Goal: Task Accomplishment & Management: Complete application form

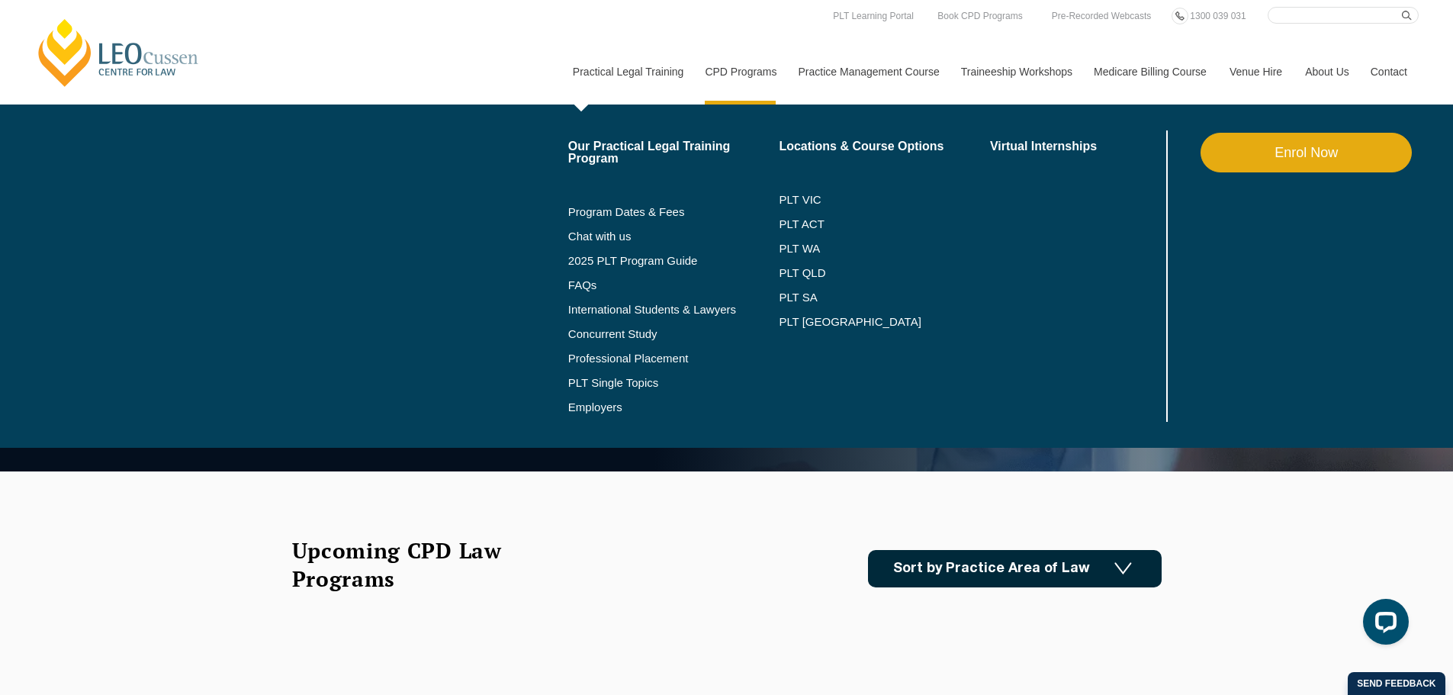
click at [597, 63] on link "Practical Legal Training" at bounding box center [628, 72] width 133 height 66
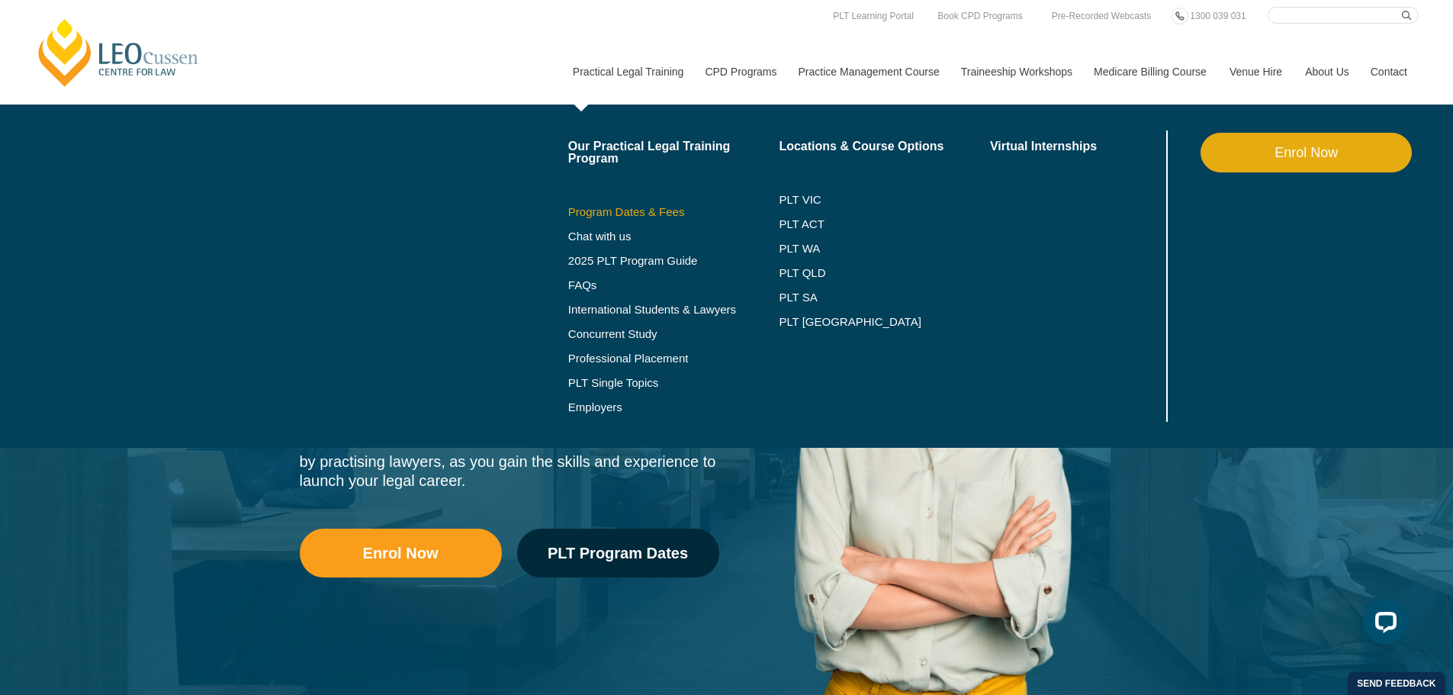
click at [616, 211] on link "Program Dates & Fees" at bounding box center [673, 212] width 211 height 12
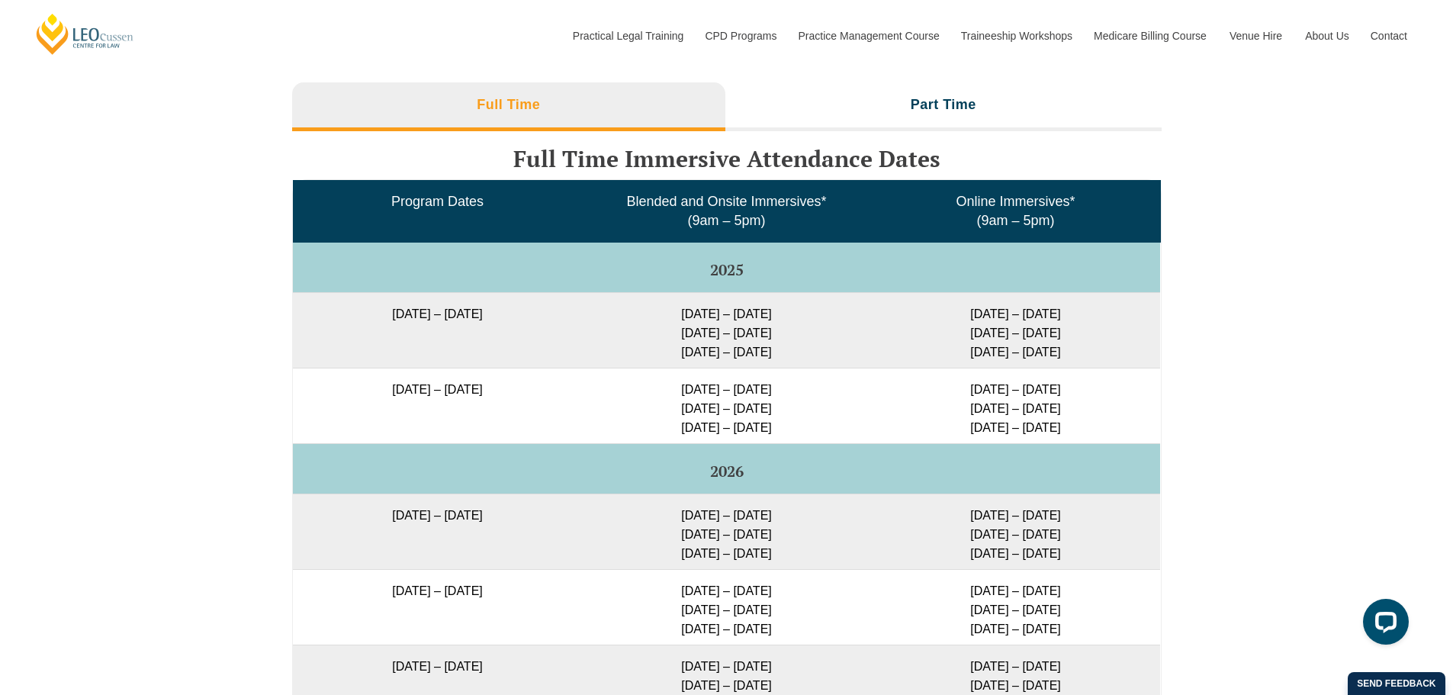
scroll to position [2441, 0]
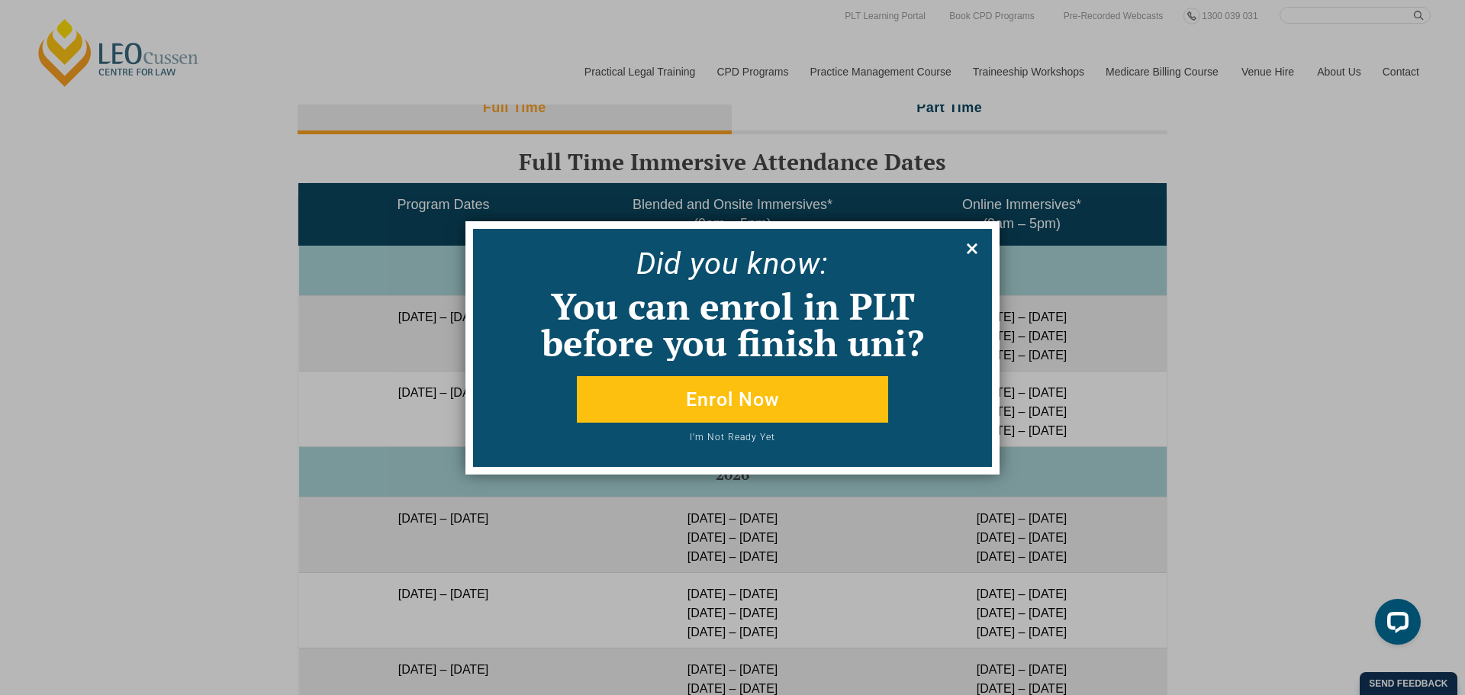
click at [967, 249] on icon at bounding box center [972, 248] width 17 height 17
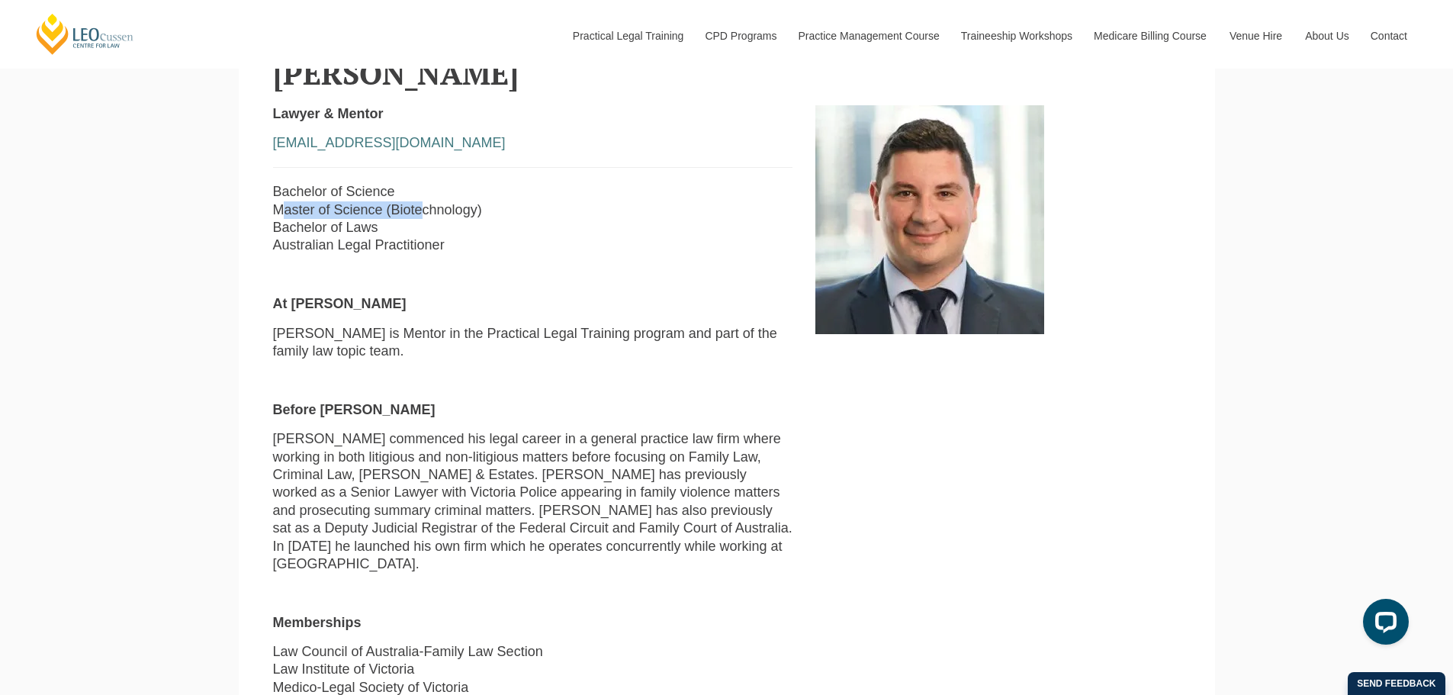
drag, startPoint x: 415, startPoint y: 215, endPoint x: 261, endPoint y: 211, distance: 154.2
click at [262, 211] on div "Lawyer & Mentor [EMAIL_ADDRESS][DOMAIN_NAME] Bachelor of Science Master of Scie…" at bounding box center [533, 486] width 543 height 763
drag, startPoint x: 338, startPoint y: 235, endPoint x: 293, endPoint y: 235, distance: 45.0
click at [293, 235] on p "Bachelor of Science Master of Science (Biotechnology) Bachelor of Laws Australi…" at bounding box center [533, 219] width 520 height 72
click at [304, 221] on p "Bachelor of Science Master of Science (Biotechnology) Bachelor of Laws Australi…" at bounding box center [533, 219] width 520 height 72
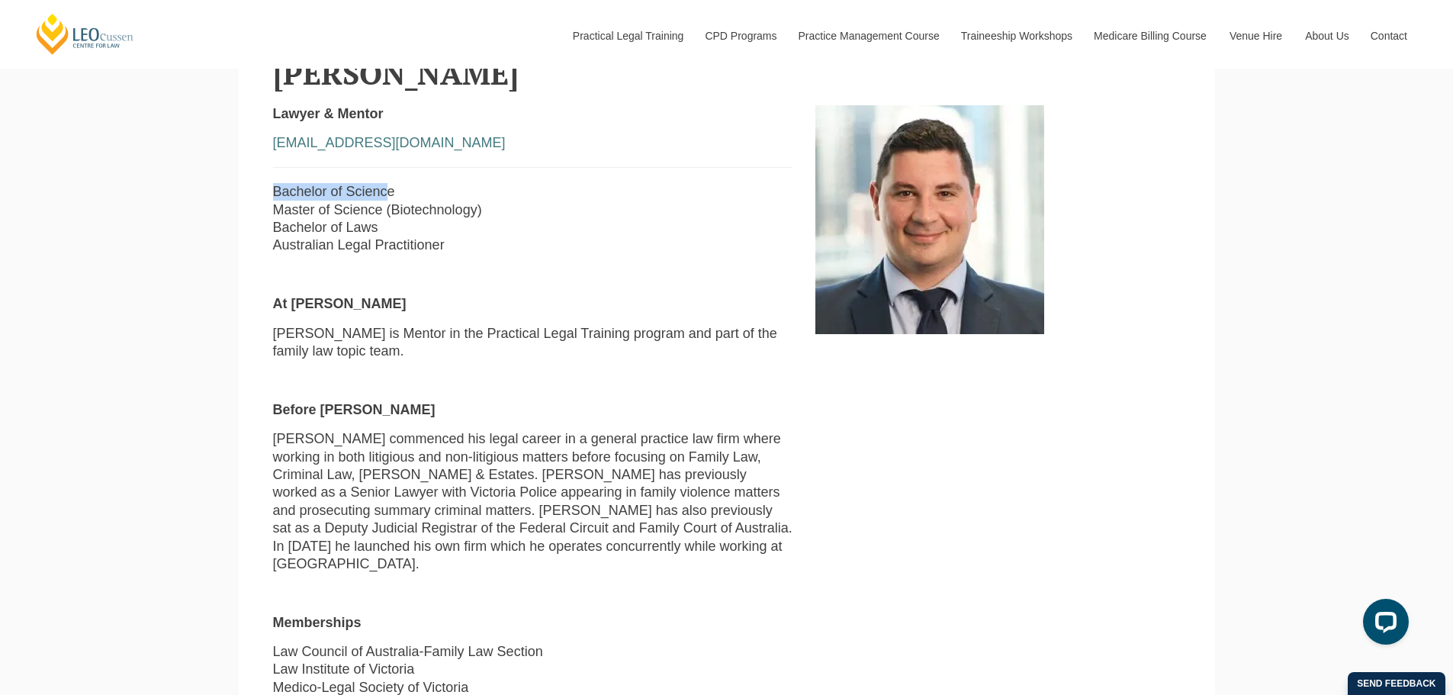
drag, startPoint x: 273, startPoint y: 192, endPoint x: 385, endPoint y: 195, distance: 111.5
click at [385, 195] on p "Bachelor of Science Master of Science (Biotechnology) Bachelor of Laws Australi…" at bounding box center [533, 219] width 520 height 72
drag, startPoint x: 285, startPoint y: 230, endPoint x: 365, endPoint y: 231, distance: 79.4
click at [365, 231] on p "Bachelor of Science Master of Science (Biotechnology) Bachelor of Laws Australi…" at bounding box center [533, 219] width 520 height 72
drag, startPoint x: 315, startPoint y: 198, endPoint x: 383, endPoint y: 194, distance: 68.1
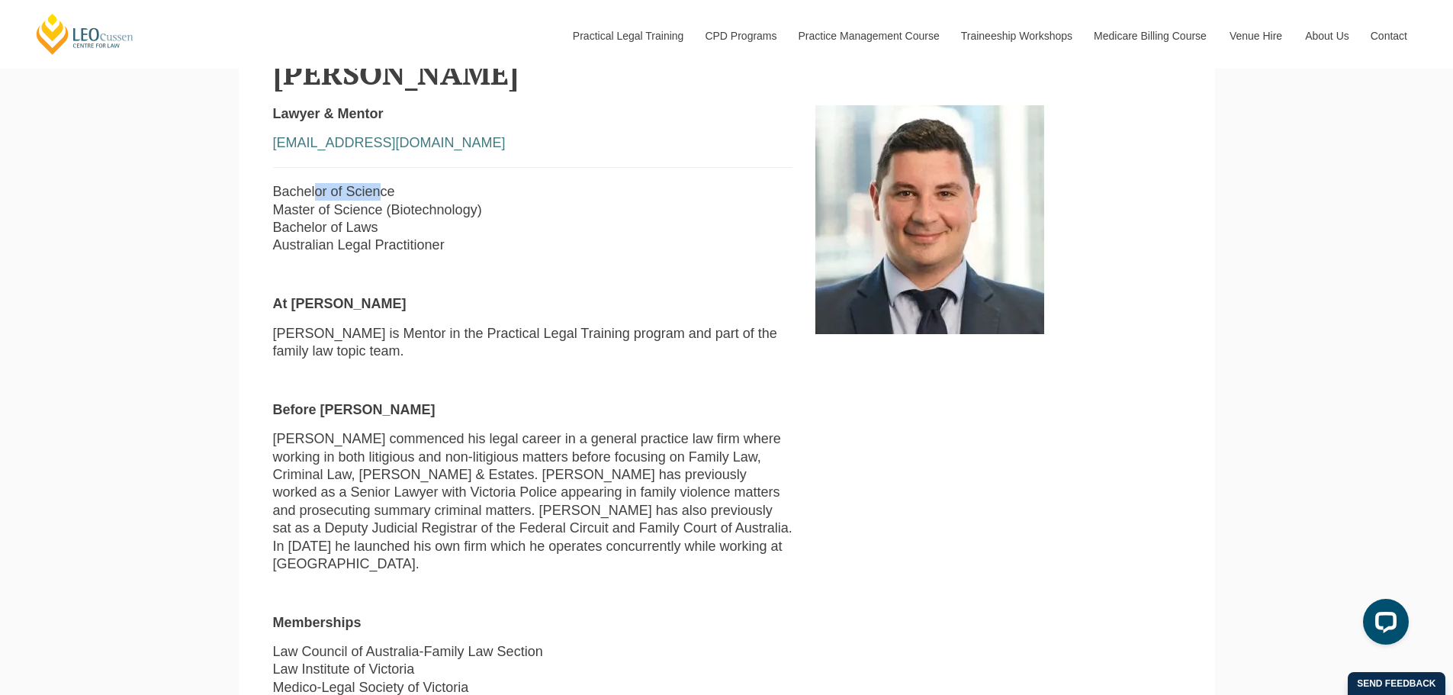
click at [383, 194] on p "Bachelor of Science Master of Science (Biotechnology) Bachelor of Laws Australi…" at bounding box center [533, 219] width 520 height 72
drag, startPoint x: 305, startPoint y: 229, endPoint x: 420, endPoint y: 227, distance: 114.5
click at [420, 227] on p "Bachelor of Science Master of Science (Biotechnology) Bachelor of Laws Australi…" at bounding box center [533, 219] width 520 height 72
drag, startPoint x: 371, startPoint y: 188, endPoint x: 402, endPoint y: 191, distance: 31.4
click at [402, 191] on div "Lawyer & Mentor smallis@leocussen.edu.au Bachelor of Science Master of Science …" at bounding box center [533, 486] width 543 height 763
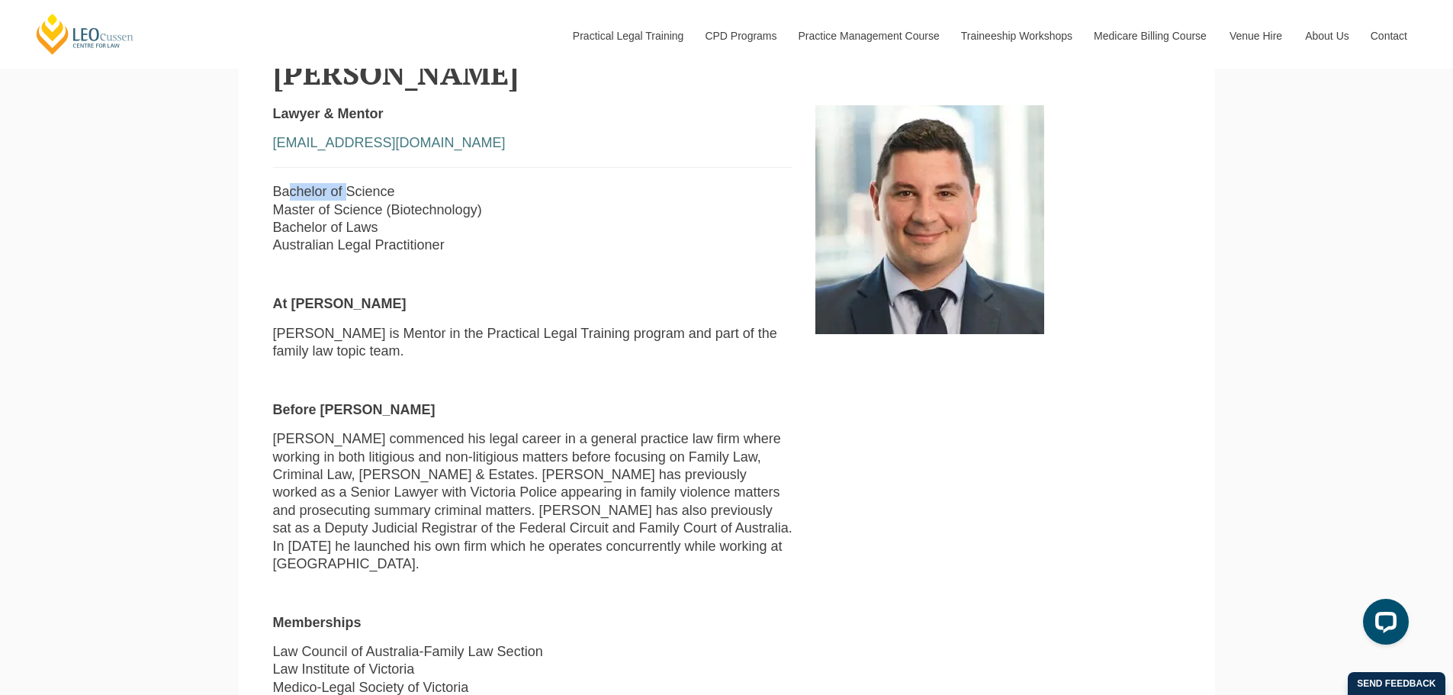
drag, startPoint x: 288, startPoint y: 199, endPoint x: 359, endPoint y: 204, distance: 71.9
click at [359, 204] on p "Bachelor of Science Master of Science (Biotechnology) Bachelor of Laws Australi…" at bounding box center [533, 219] width 520 height 72
drag, startPoint x: 289, startPoint y: 230, endPoint x: 385, endPoint y: 229, distance: 96.1
click at [385, 229] on p "Bachelor of Science Master of Science (Biotechnology) Bachelor of Laws Australi…" at bounding box center [533, 219] width 520 height 72
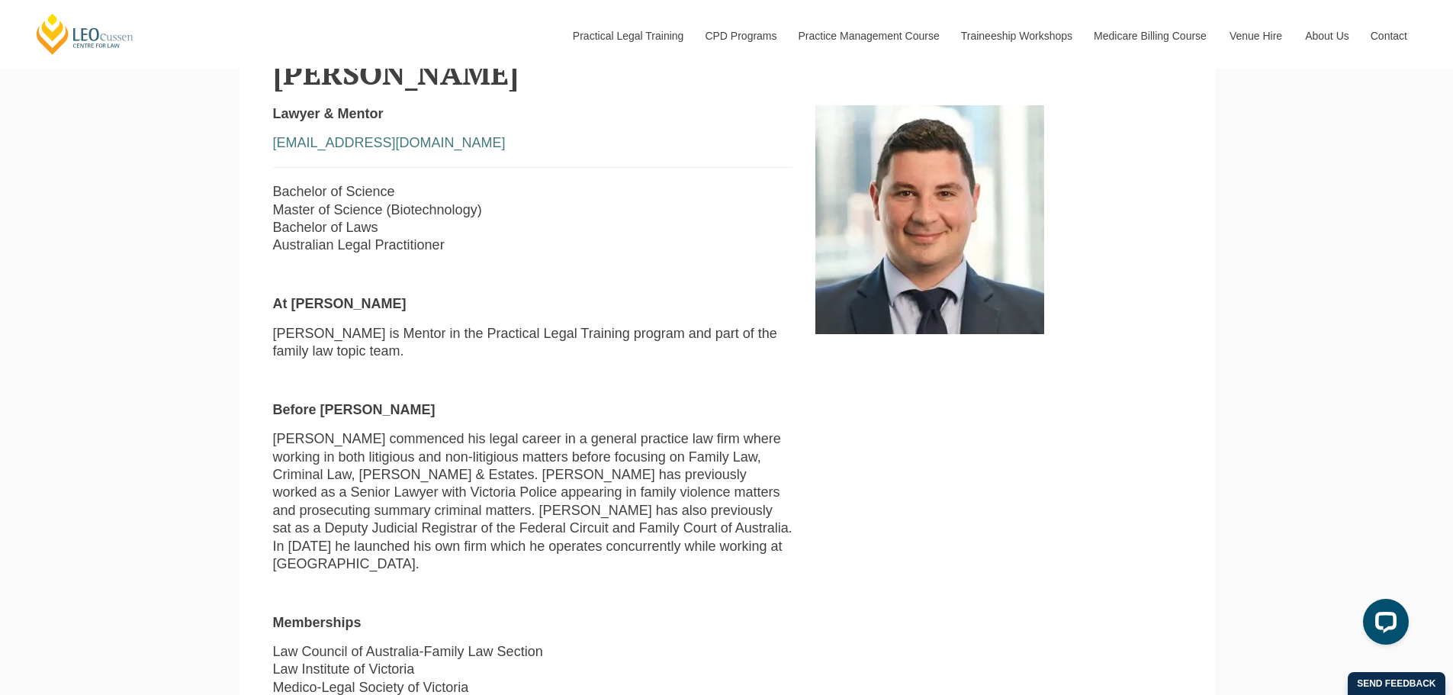
drag, startPoint x: 327, startPoint y: 209, endPoint x: 497, endPoint y: 207, distance: 169.4
click at [497, 207] on p "Bachelor of Science Master of Science (Biotechnology) Bachelor of Laws Australi…" at bounding box center [533, 219] width 520 height 72
click at [455, 217] on p "Bachelor of Science Master of Science (Biotechnology) Bachelor of Laws Australi…" at bounding box center [533, 219] width 520 height 72
drag, startPoint x: 475, startPoint y: 217, endPoint x: 284, endPoint y: 206, distance: 191.0
click at [320, 206] on p "Bachelor of Science Master of Science (Biotechnology) Bachelor of Laws Australi…" at bounding box center [533, 219] width 520 height 72
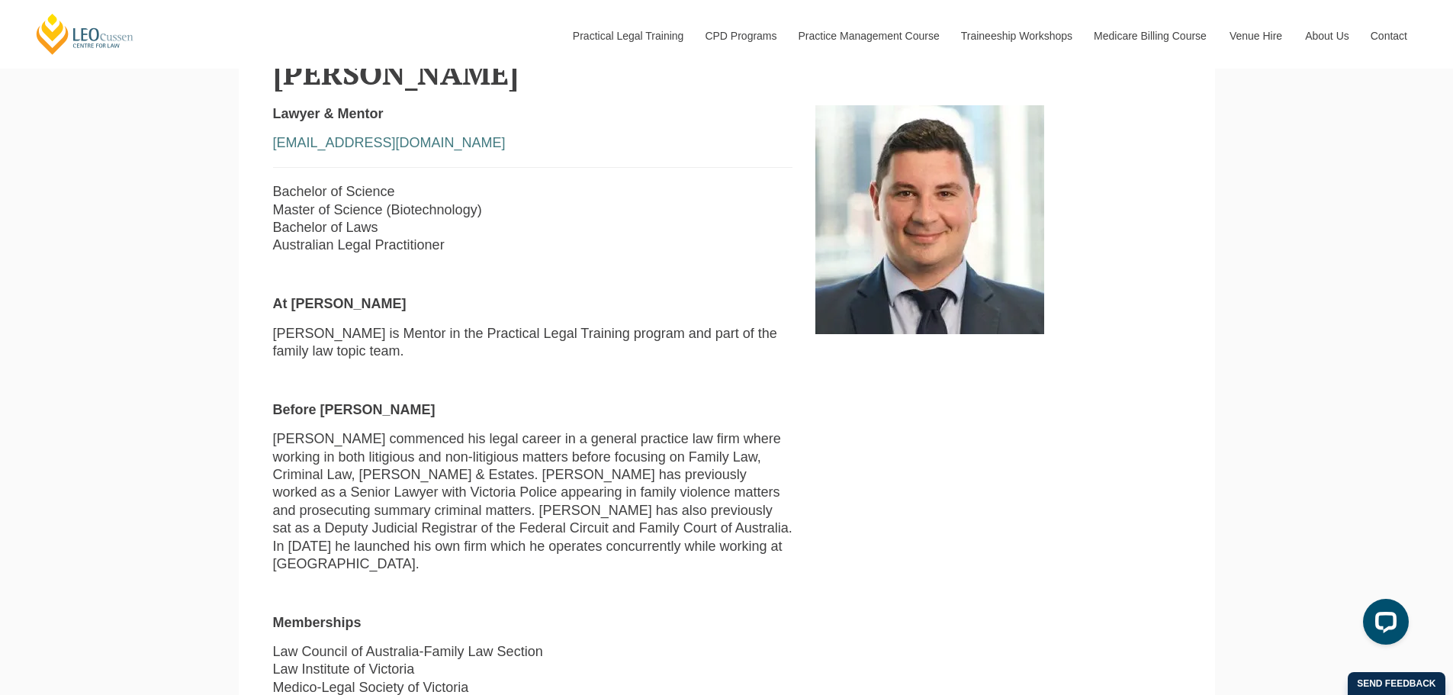
click at [448, 226] on p "Bachelor of Science Master of Science (Biotechnology) Bachelor of Laws Australi…" at bounding box center [533, 219] width 520 height 72
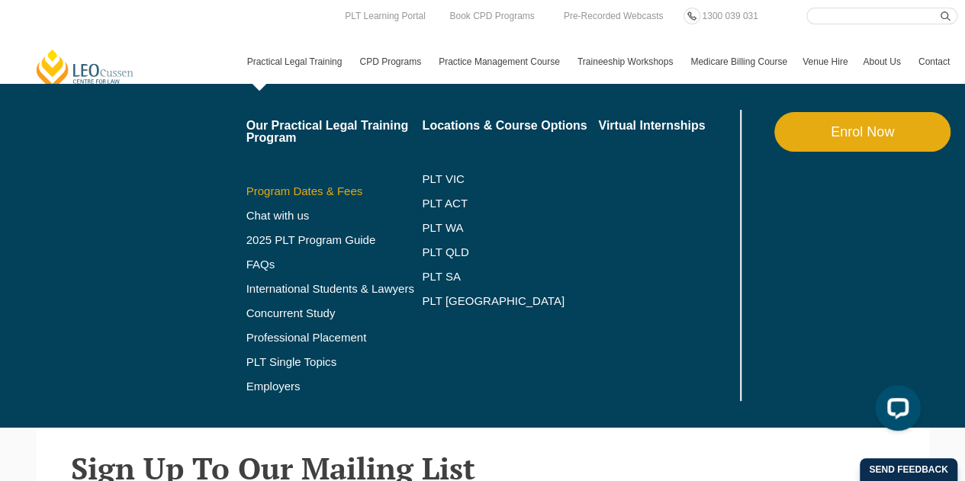
click at [293, 188] on link "Program Dates & Fees" at bounding box center [334, 191] width 176 height 12
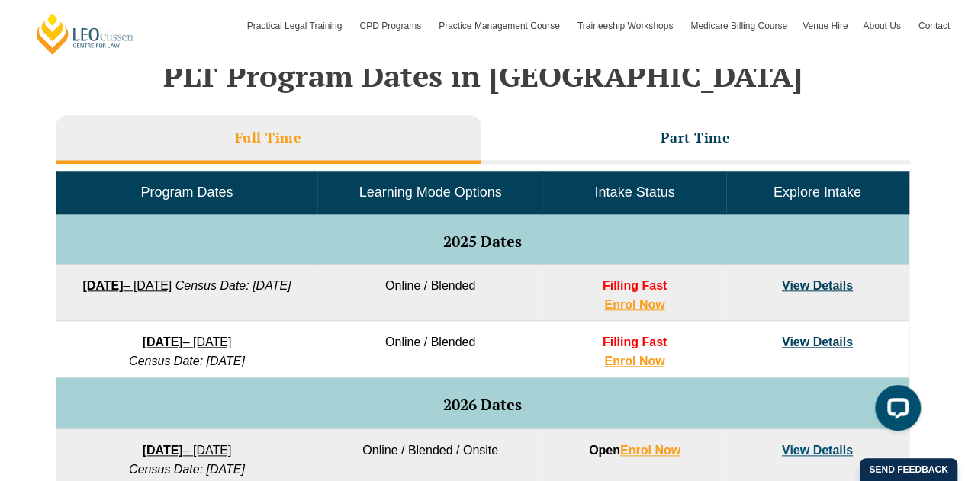
scroll to position [687, 0]
